Goal: Task Accomplishment & Management: Complete application form

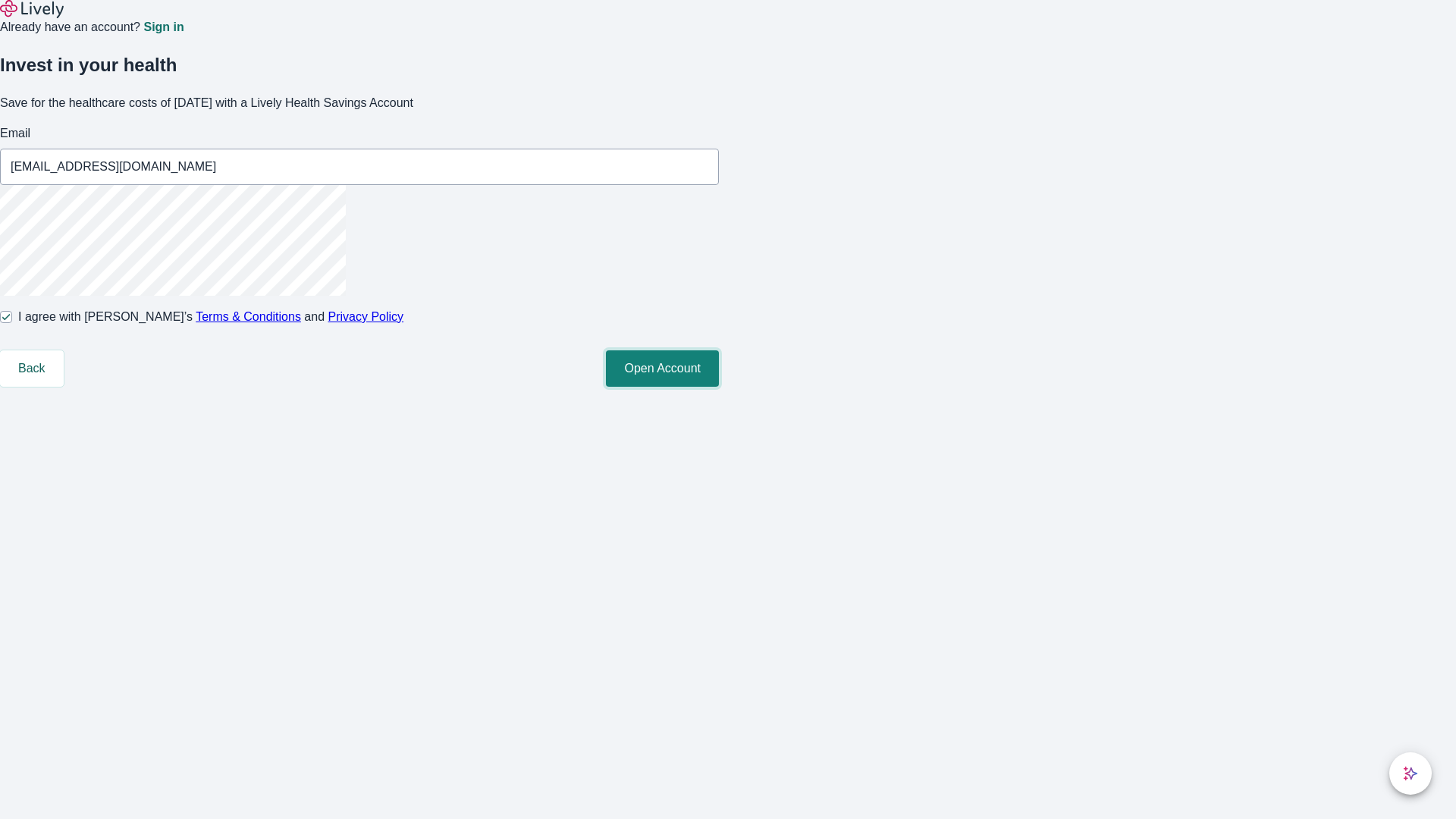
click at [719, 386] on button "Open Account" at bounding box center [662, 369] width 113 height 37
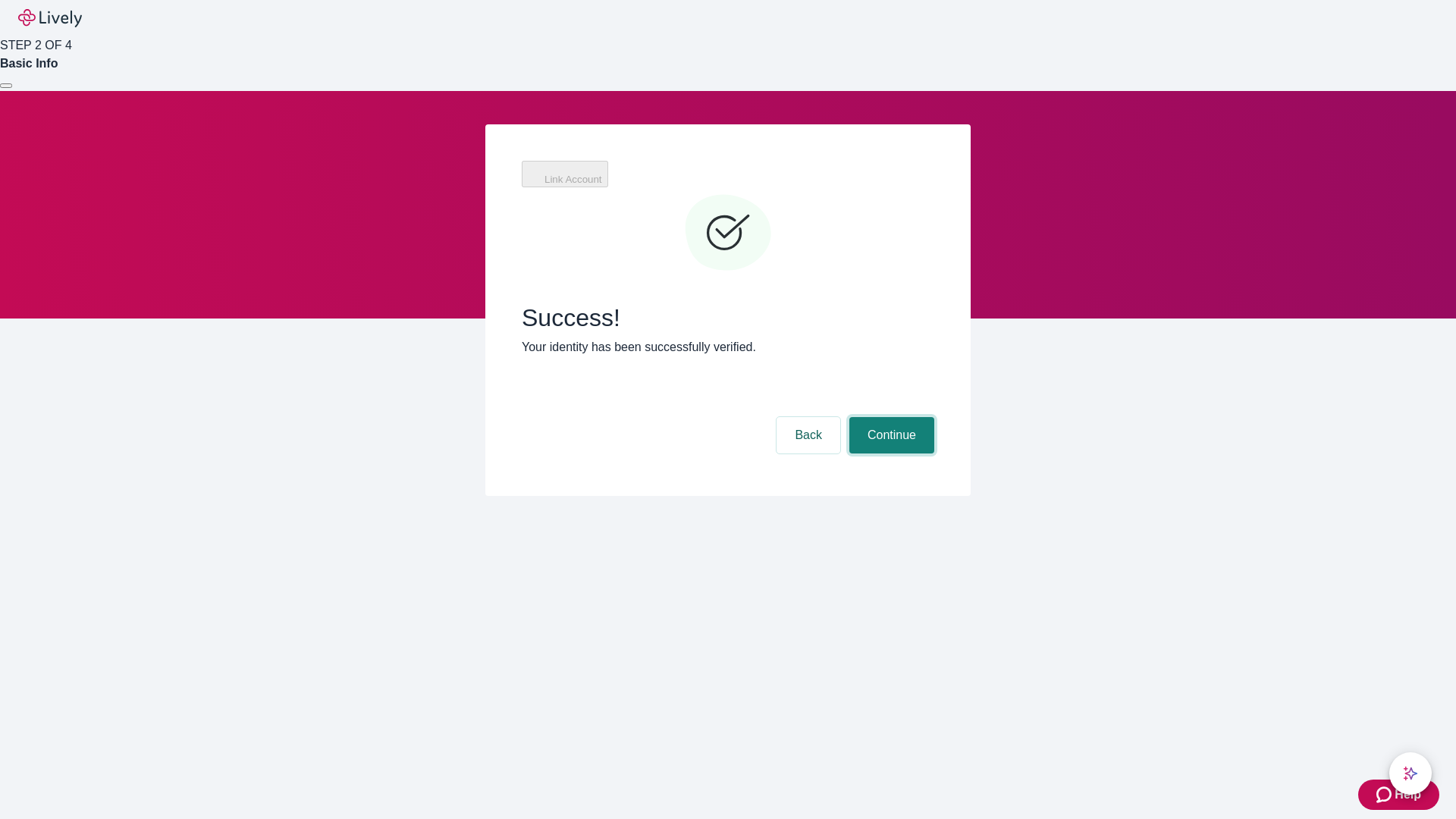
click at [890, 417] on button "Continue" at bounding box center [892, 436] width 85 height 37
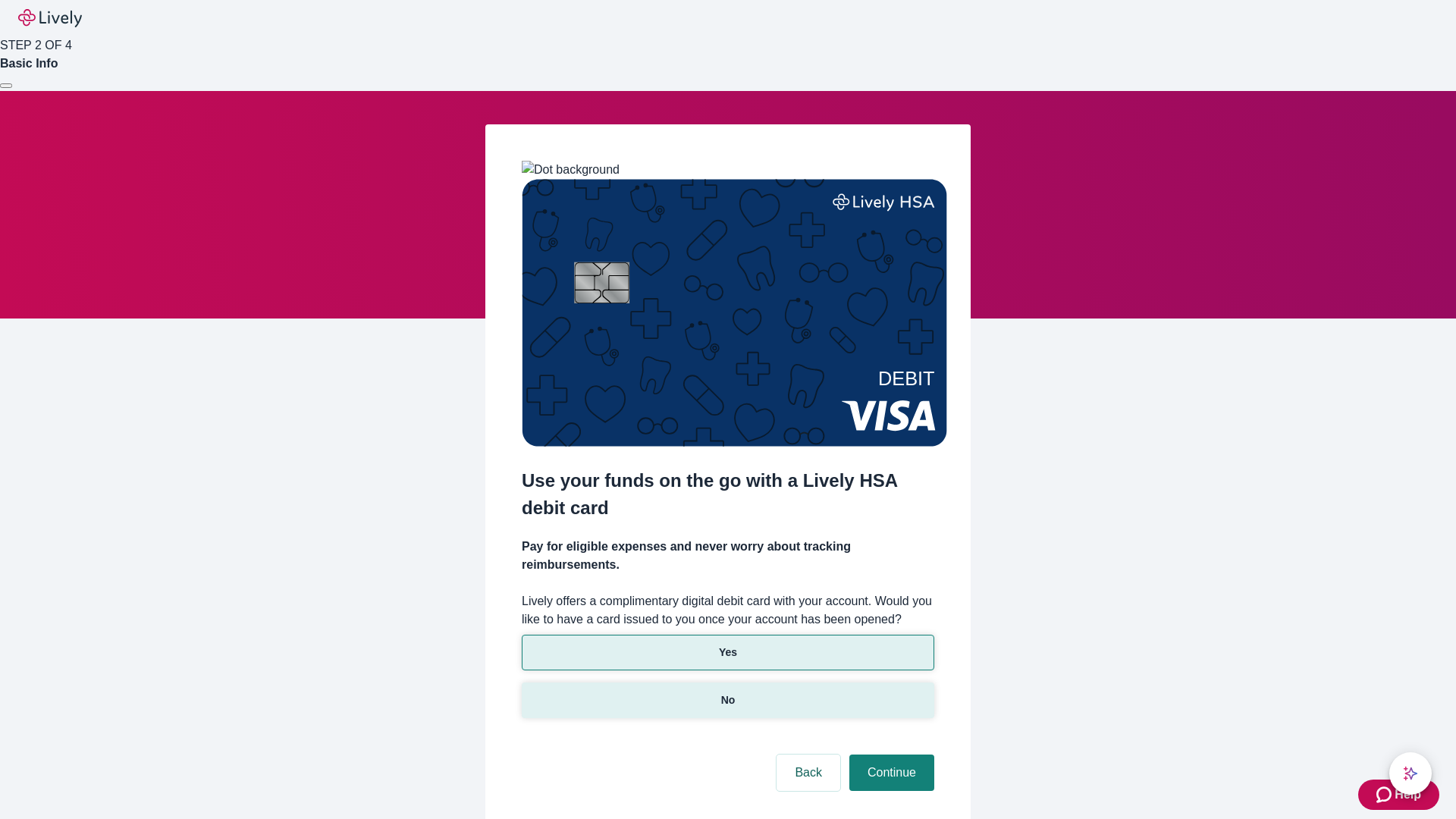
click at [727, 692] on p "No" at bounding box center [729, 699] width 15 height 16
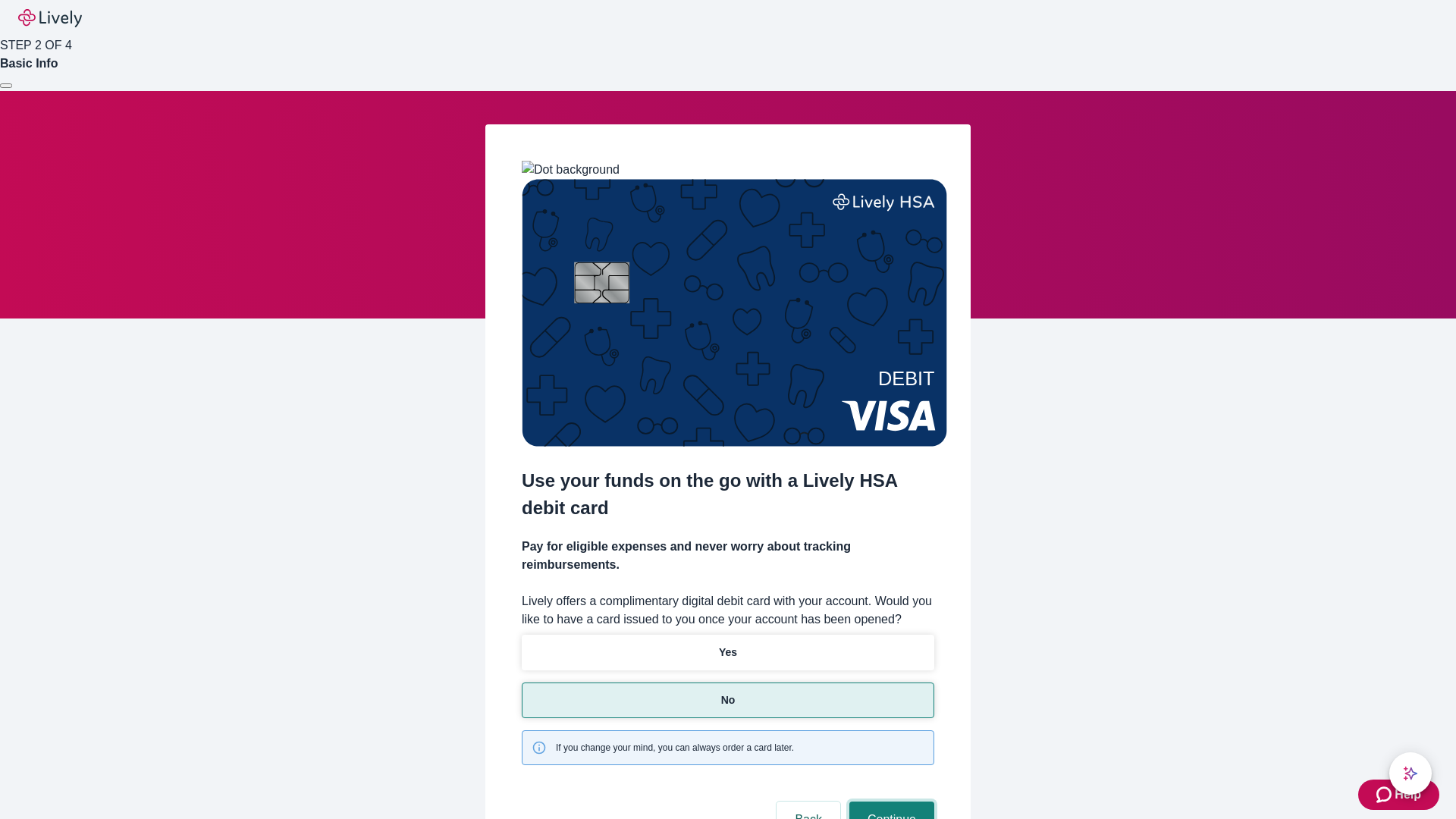
click at [890, 802] on button "Continue" at bounding box center [892, 820] width 85 height 37
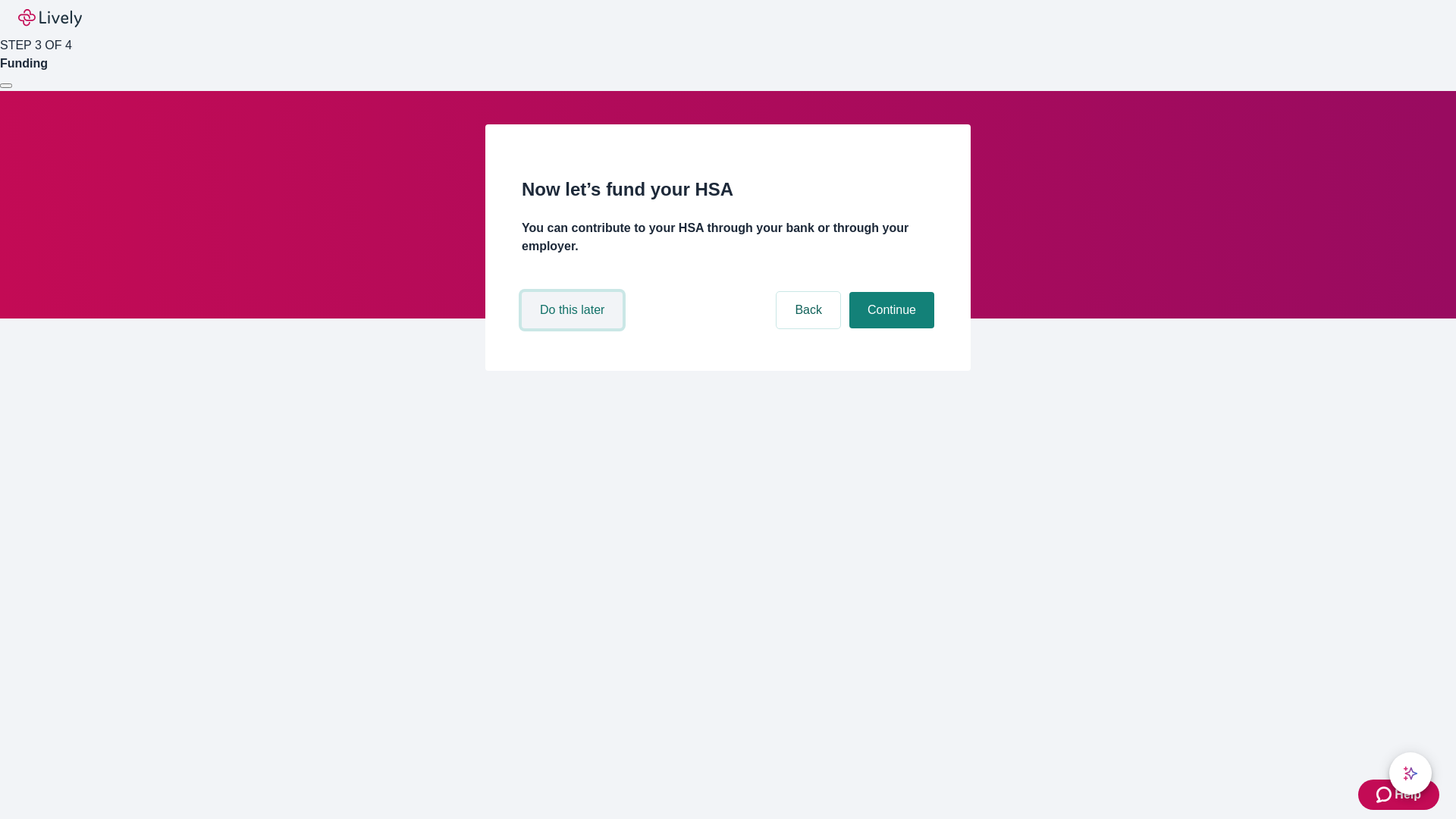
click at [575, 329] on button "Do this later" at bounding box center [572, 310] width 100 height 37
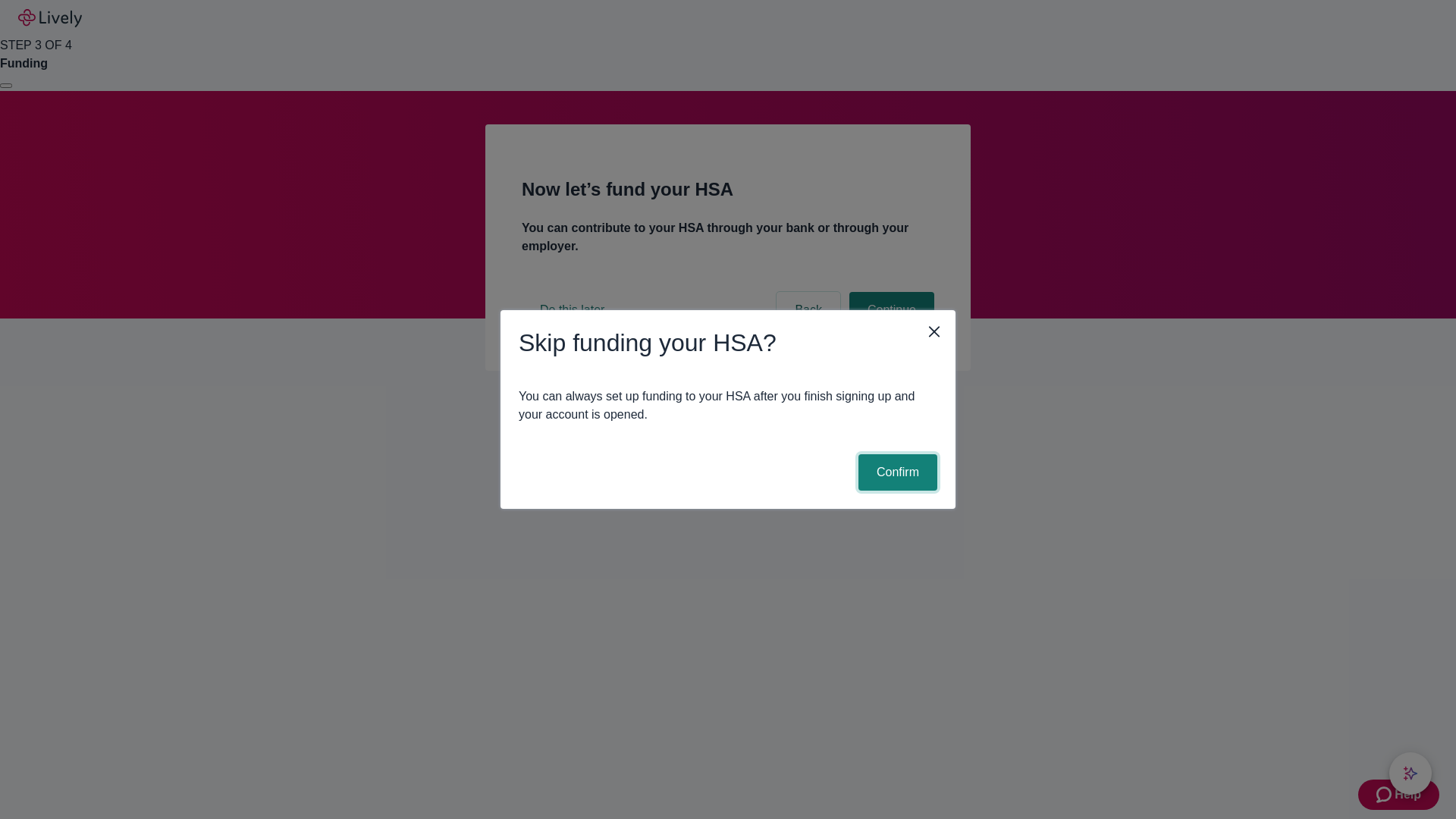
click at [896, 472] on button "Confirm" at bounding box center [898, 472] width 79 height 37
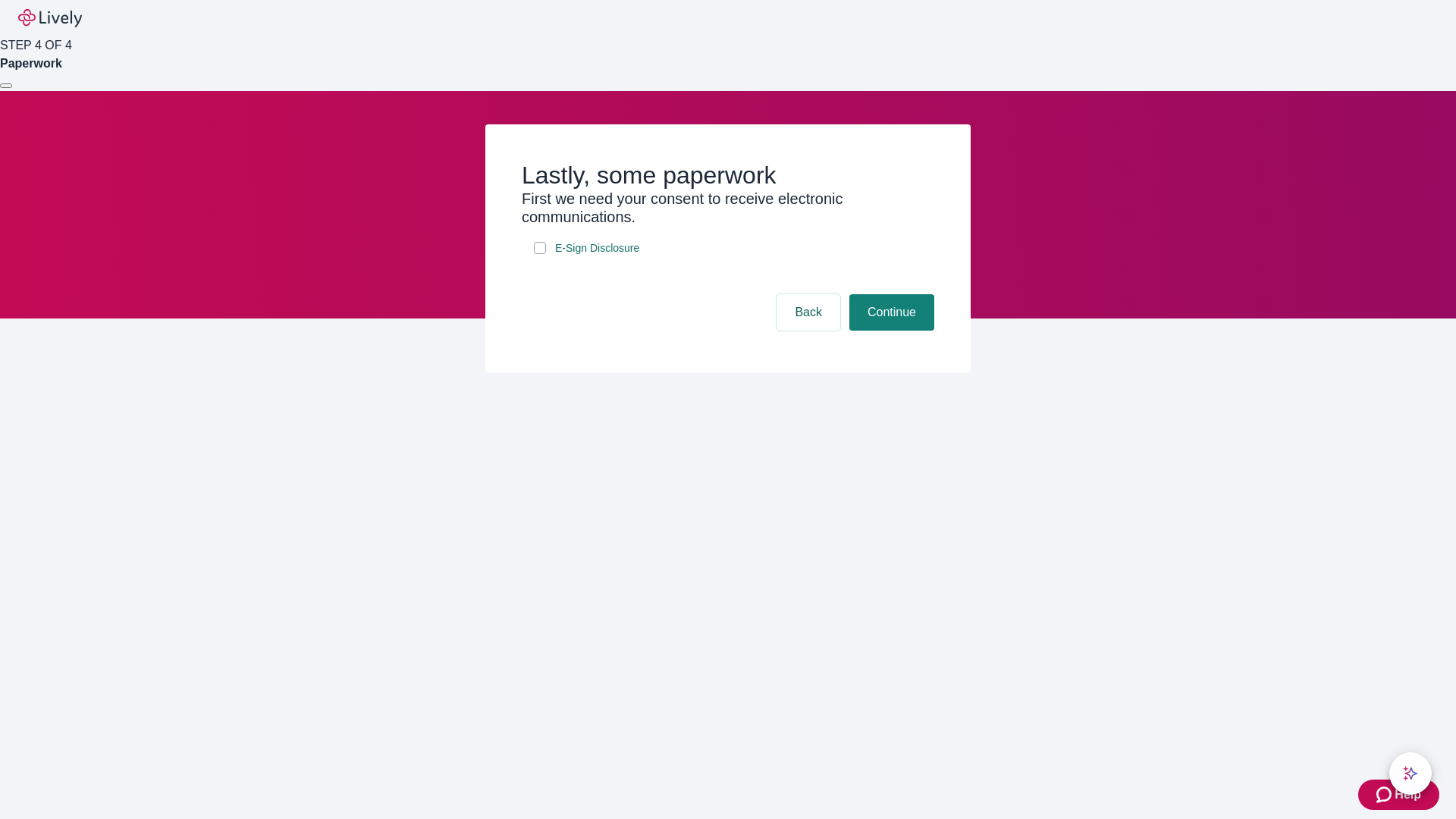
click at [540, 254] on input "E-Sign Disclosure" at bounding box center [540, 247] width 12 height 12
checkbox input "true"
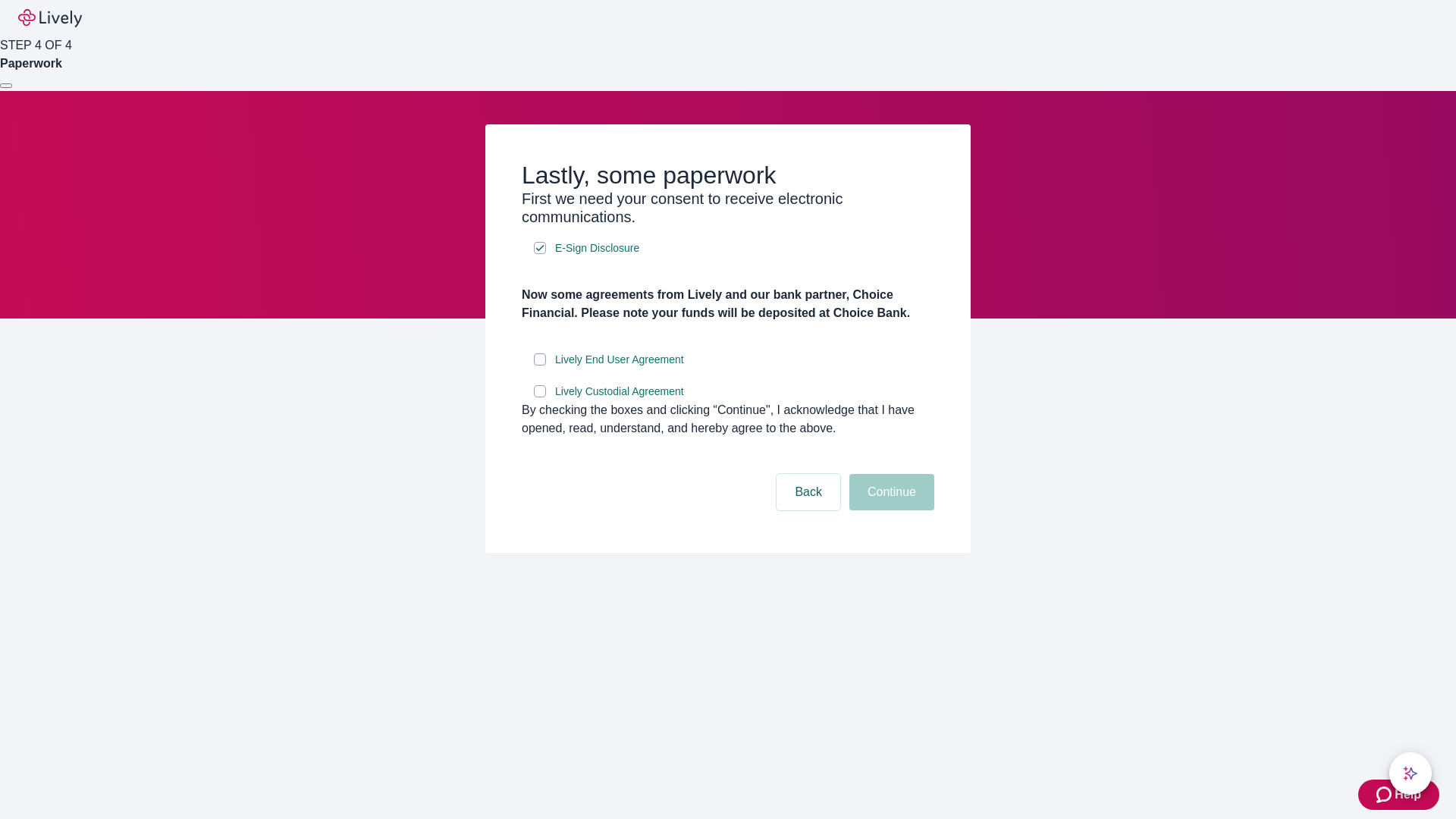
click at [540, 365] on input "Lively End User Agreement" at bounding box center [540, 359] width 12 height 12
checkbox input "true"
click at [540, 397] on input "Lively Custodial Agreement" at bounding box center [540, 391] width 12 height 12
checkbox input "true"
click at [890, 510] on button "Continue" at bounding box center [892, 492] width 85 height 37
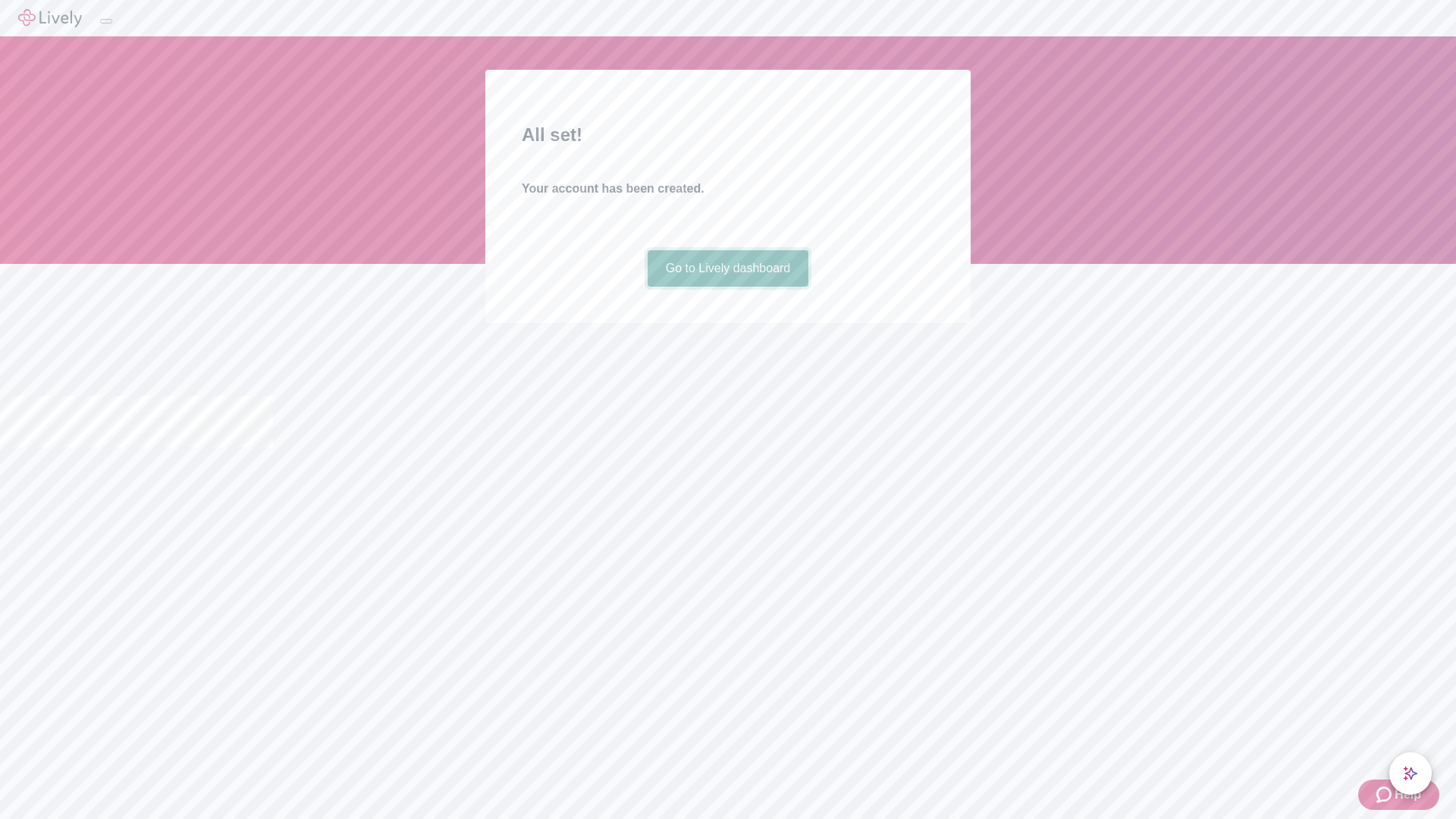
click at [727, 287] on link "Go to Lively dashboard" at bounding box center [728, 268] width 162 height 37
